Goal: Navigation & Orientation: Go to known website

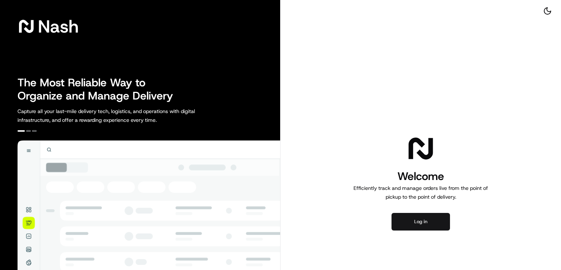
click at [426, 229] on button "Log in" at bounding box center [421, 222] width 58 height 18
